Goal: Task Accomplishment & Management: Complete application form

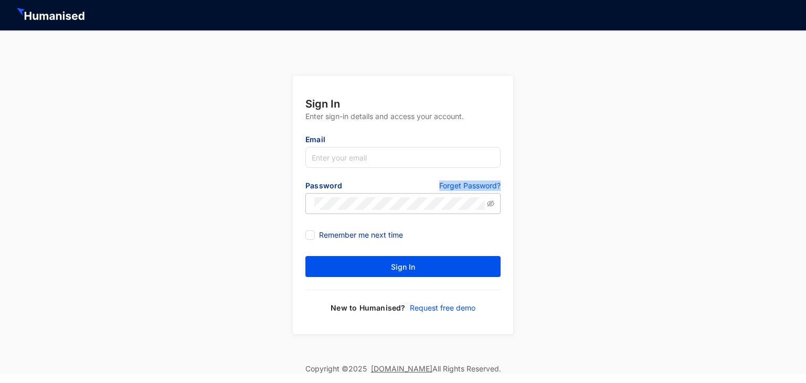
drag, startPoint x: 433, startPoint y: 177, endPoint x: 517, endPoint y: 173, distance: 84.1
click at [517, 173] on div "Sign In Enter sign-in details and access your account. Email Password Forget Pa…" at bounding box center [403, 196] width 806 height 333
click at [635, 280] on div "Sign In Enter sign-in details and access your account. Email Password Forget Pa…" at bounding box center [403, 196] width 806 height 333
drag, startPoint x: 433, startPoint y: 183, endPoint x: 508, endPoint y: 184, distance: 75.1
click at [508, 184] on form "Sign In Enter sign-in details and access your account. Email Password Forget Pa…" at bounding box center [403, 205] width 221 height 259
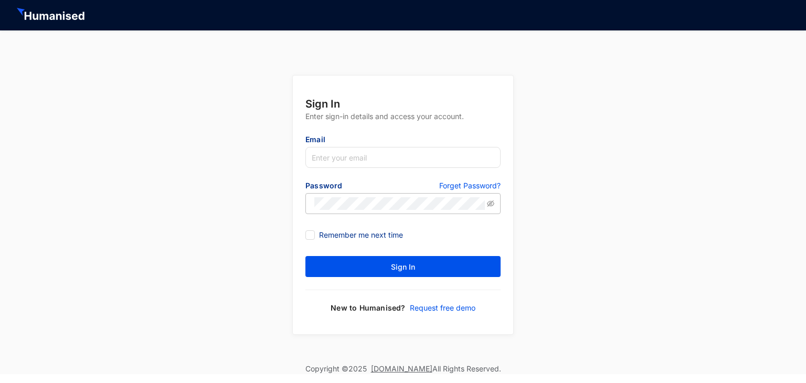
click at [504, 166] on form "Sign In Enter sign-in details and access your account. Email Password Forget Pa…" at bounding box center [403, 205] width 221 height 259
drag, startPoint x: 434, startPoint y: 182, endPoint x: 506, endPoint y: 182, distance: 71.9
click at [506, 182] on form "Sign In Enter sign-in details and access your account. Email Password Forget Pa…" at bounding box center [403, 205] width 221 height 259
click at [504, 169] on form "Sign In Enter sign-in details and access your account. Email Password Forget Pa…" at bounding box center [403, 205] width 221 height 259
drag, startPoint x: 435, startPoint y: 181, endPoint x: 524, endPoint y: 180, distance: 89.8
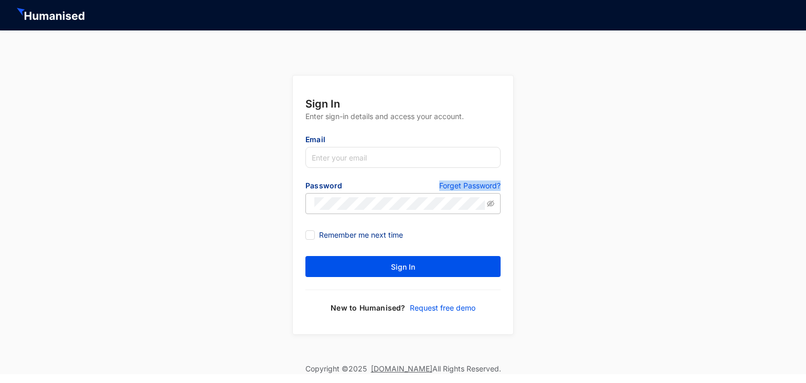
click at [524, 180] on div "Sign In Enter sign-in details and access your account. Email Password Forget Pa…" at bounding box center [403, 196] width 806 height 333
click at [511, 160] on form "Sign In Enter sign-in details and access your account. Email Password Forget Pa…" at bounding box center [403, 205] width 221 height 259
drag, startPoint x: 436, startPoint y: 182, endPoint x: 519, endPoint y: 180, distance: 82.5
click at [519, 180] on div "Sign In Enter sign-in details and access your account. Email Password Forget Pa…" at bounding box center [403, 196] width 806 height 333
click at [508, 162] on form "Sign In Enter sign-in details and access your account. Email Password Forget Pa…" at bounding box center [403, 205] width 221 height 259
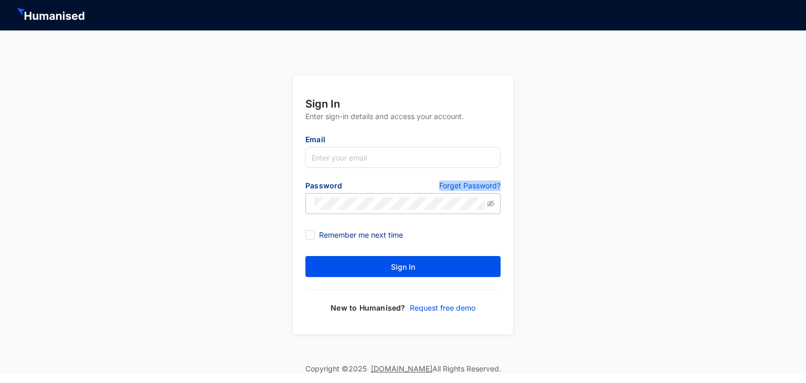
drag, startPoint x: 435, startPoint y: 182, endPoint x: 515, endPoint y: 175, distance: 80.6
click at [515, 175] on div "Sign In Enter sign-in details and access your account. Email Password Forget Pa…" at bounding box center [403, 196] width 806 height 333
click at [510, 165] on form "Sign In Enter sign-in details and access your account. Email Password Forget Pa…" at bounding box center [403, 205] width 221 height 259
drag, startPoint x: 433, startPoint y: 182, endPoint x: 505, endPoint y: 179, distance: 71.5
click at [505, 179] on form "Sign In Enter sign-in details and access your account. Email Password Forget Pa…" at bounding box center [403, 205] width 221 height 259
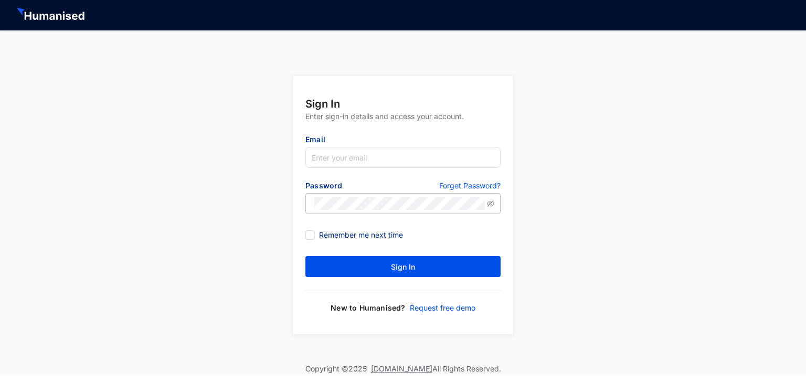
click at [503, 165] on form "Sign In Enter sign-in details and access your account. Email Password Forget Pa…" at bounding box center [403, 205] width 221 height 259
drag, startPoint x: 433, startPoint y: 181, endPoint x: 531, endPoint y: 179, distance: 98.2
click at [531, 179] on div "Sign In Enter sign-in details and access your account. Email Password Forget Pa…" at bounding box center [403, 196] width 806 height 333
click at [506, 170] on form "Sign In Enter sign-in details and access your account. Email Password Forget Pa…" at bounding box center [403, 205] width 221 height 259
drag, startPoint x: 434, startPoint y: 181, endPoint x: 512, endPoint y: 179, distance: 77.7
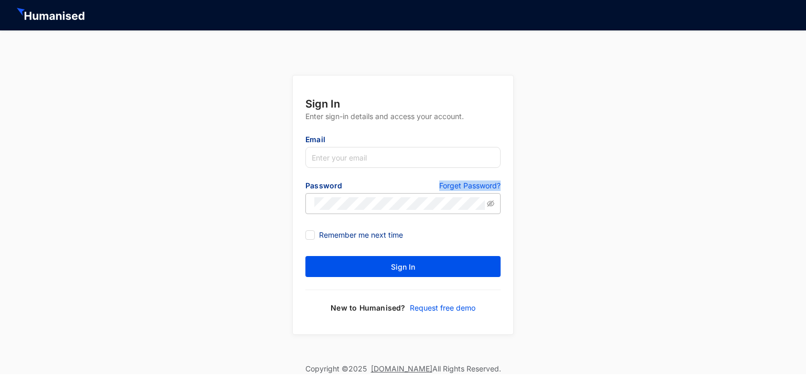
click at [512, 179] on form "Sign In Enter sign-in details and access your account. Email Password Forget Pa…" at bounding box center [403, 205] width 221 height 259
click at [504, 166] on form "Sign In Enter sign-in details and access your account. Email Password Forget Pa…" at bounding box center [403, 205] width 221 height 259
drag, startPoint x: 320, startPoint y: 231, endPoint x: 428, endPoint y: 229, distance: 108.7
click at [428, 229] on div "Remember me next time" at bounding box center [403, 235] width 195 height 12
click at [481, 229] on div "Remember me next time" at bounding box center [403, 235] width 195 height 12
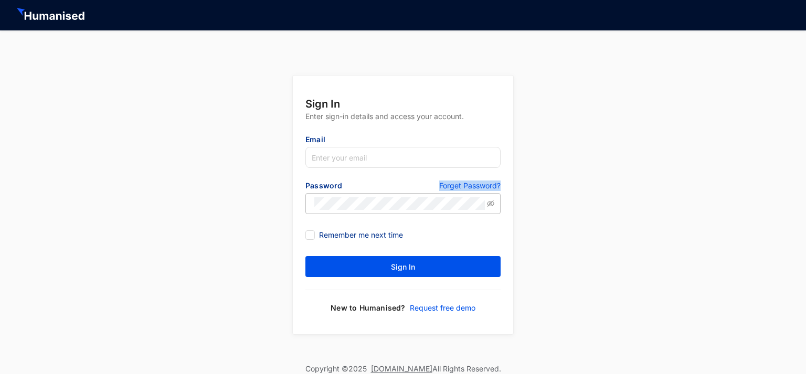
drag, startPoint x: 434, startPoint y: 181, endPoint x: 507, endPoint y: 181, distance: 73.0
click at [507, 181] on form "Sign In Enter sign-in details and access your account. Email Password Forget Pa…" at bounding box center [403, 205] width 221 height 259
click at [489, 227] on div "Remember me next time" at bounding box center [403, 235] width 195 height 17
drag, startPoint x: 436, startPoint y: 177, endPoint x: 511, endPoint y: 196, distance: 77.4
click at [512, 183] on form "Sign In Enter sign-in details and access your account. Email Password Forget Pa…" at bounding box center [403, 205] width 221 height 259
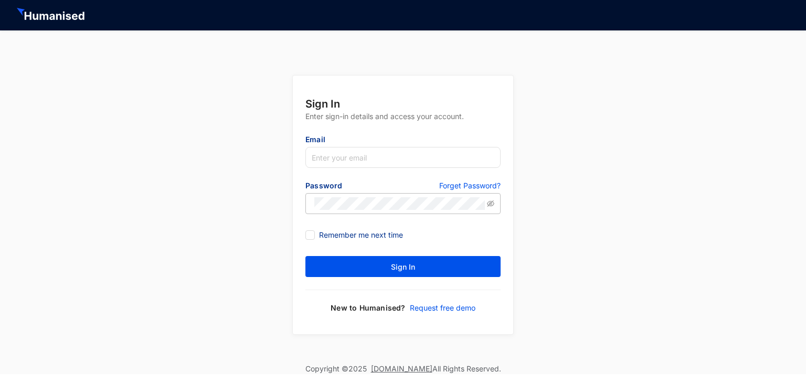
click at [465, 228] on div "Remember me next time" at bounding box center [403, 235] width 195 height 17
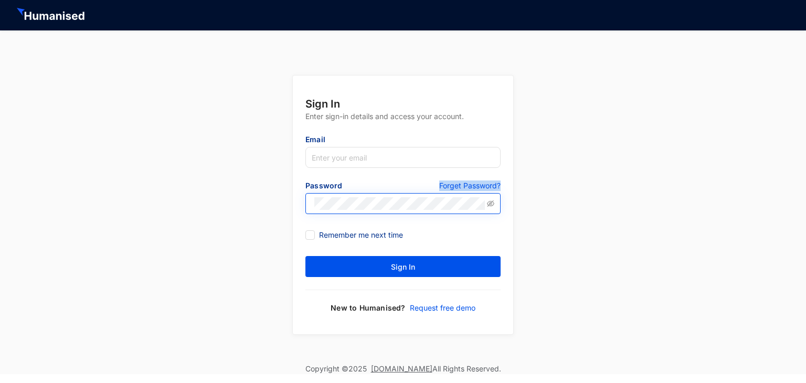
drag, startPoint x: 437, startPoint y: 179, endPoint x: 500, endPoint y: 208, distance: 69.3
click at [503, 182] on form "Sign In Enter sign-in details and access your account. Email Password Forget Pa…" at bounding box center [403, 205] width 221 height 259
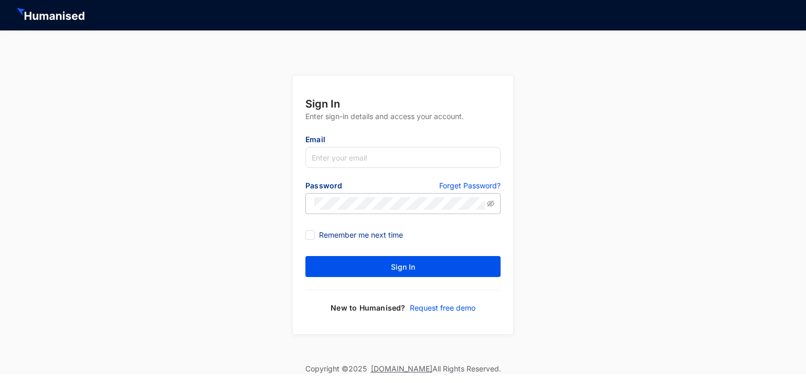
click at [489, 242] on div "Remember me next time" at bounding box center [403, 235] width 195 height 17
drag, startPoint x: 435, startPoint y: 174, endPoint x: 506, endPoint y: 180, distance: 71.6
click at [506, 180] on form "Sign In Enter sign-in details and access your account. Email Password Forget Pa…" at bounding box center [403, 205] width 221 height 259
click at [488, 236] on div "Remember me next time" at bounding box center [403, 235] width 195 height 12
drag, startPoint x: 435, startPoint y: 175, endPoint x: 504, endPoint y: 179, distance: 68.9
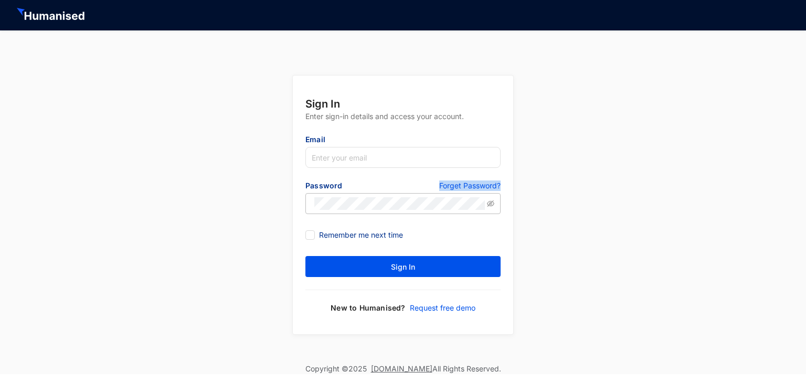
click at [504, 179] on form "Sign In Enter sign-in details and access your account. Email Password Forget Pa…" at bounding box center [403, 205] width 221 height 259
click at [488, 236] on div "Remember me next time" at bounding box center [403, 235] width 195 height 12
drag, startPoint x: 438, startPoint y: 174, endPoint x: 507, endPoint y: 179, distance: 68.5
click at [507, 179] on form "Sign In Enter sign-in details and access your account. Email Password Forget Pa…" at bounding box center [403, 205] width 221 height 259
click at [495, 229] on div "Remember me next time" at bounding box center [403, 235] width 195 height 12
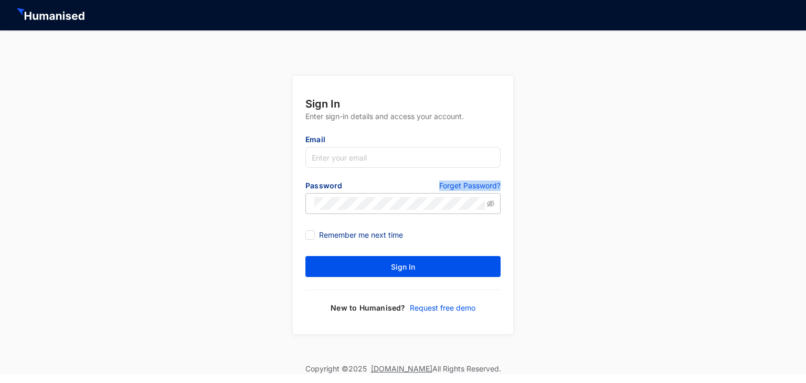
drag, startPoint x: 437, startPoint y: 174, endPoint x: 507, endPoint y: 177, distance: 69.4
click at [507, 177] on form "Sign In Enter sign-in details and access your account. Email Password Forget Pa…" at bounding box center [403, 205] width 221 height 259
click at [495, 239] on div "Remember me next time" at bounding box center [403, 235] width 195 height 12
drag, startPoint x: 321, startPoint y: 230, endPoint x: 405, endPoint y: 226, distance: 84.1
click at [405, 226] on form "Sign In Enter sign-in details and access your account. Email Password Forget Pa…" at bounding box center [403, 205] width 221 height 259
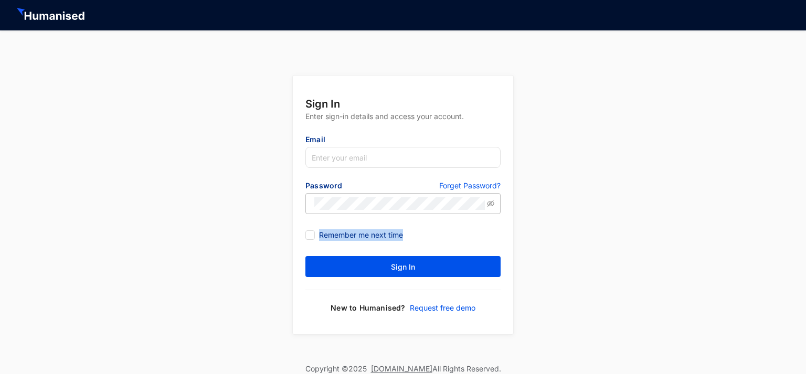
drag, startPoint x: 320, startPoint y: 224, endPoint x: 408, endPoint y: 229, distance: 88.9
click at [408, 229] on form "Sign In Enter sign-in details and access your account. Email Password Forget Pa…" at bounding box center [403, 205] width 221 height 259
click at [436, 229] on div "Remember me next time" at bounding box center [403, 235] width 195 height 12
drag, startPoint x: 410, startPoint y: 300, endPoint x: 498, endPoint y: 300, distance: 88.7
click at [498, 300] on form "Sign In Enter sign-in details and access your account. Email Password Forget Pa…" at bounding box center [403, 205] width 221 height 259
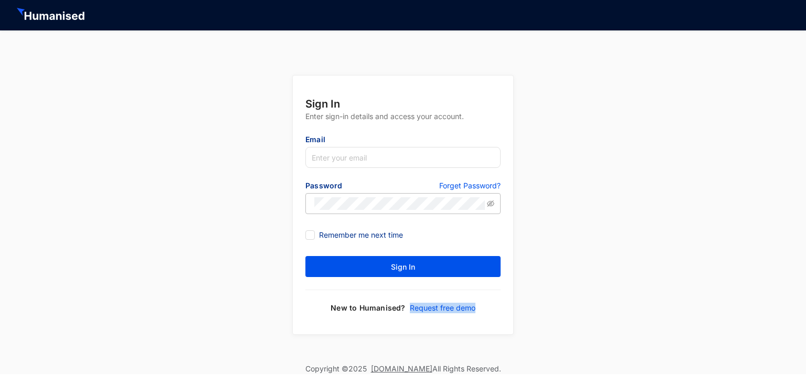
click at [489, 305] on div "New to Humanised? Request free demo" at bounding box center [403, 308] width 195 height 11
drag, startPoint x: 319, startPoint y: 227, endPoint x: 379, endPoint y: 229, distance: 59.3
click at [379, 229] on div "Remember me next time" at bounding box center [403, 235] width 195 height 17
drag, startPoint x: 323, startPoint y: 226, endPoint x: 323, endPoint y: 237, distance: 11.0
click at [355, 227] on div "Remember me next time" at bounding box center [403, 235] width 195 height 17
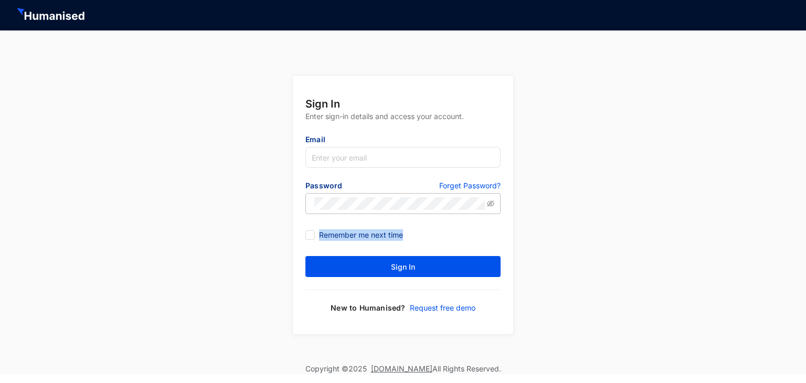
drag, startPoint x: 317, startPoint y: 229, endPoint x: 424, endPoint y: 232, distance: 106.6
click at [424, 232] on div "Remember me next time" at bounding box center [403, 235] width 195 height 12
click at [430, 234] on div "Remember me next time" at bounding box center [403, 235] width 195 height 12
